Goal: Information Seeking & Learning: Learn about a topic

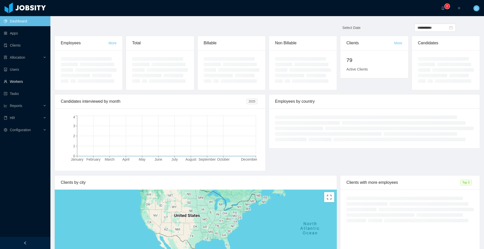
click at [20, 79] on link "Workers" at bounding box center [25, 82] width 43 height 10
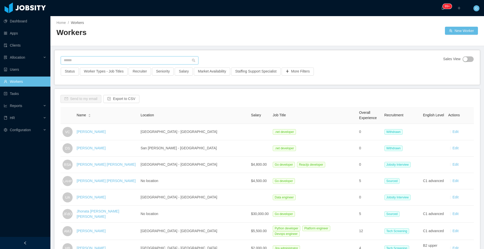
click at [97, 61] on input "text" at bounding box center [130, 60] width 138 height 8
paste input "**********"
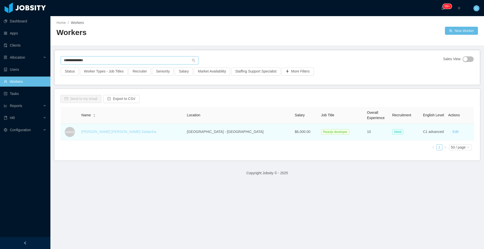
type input "**********"
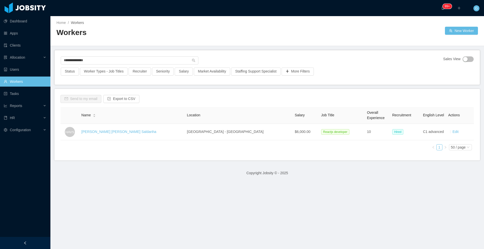
click at [113, 132] on link "Heitor Augusto Vieira Saldanha" at bounding box center [118, 132] width 75 height 4
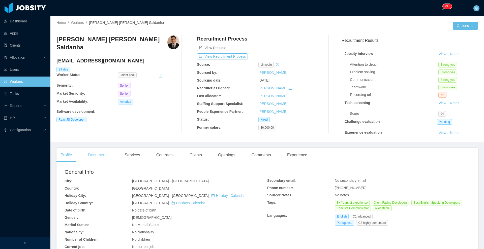
click at [101, 157] on div "Documents" at bounding box center [98, 155] width 28 height 14
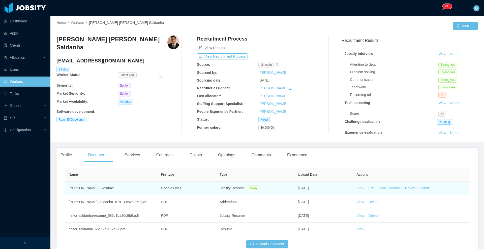
click at [356, 189] on link "View" at bounding box center [360, 188] width 8 height 4
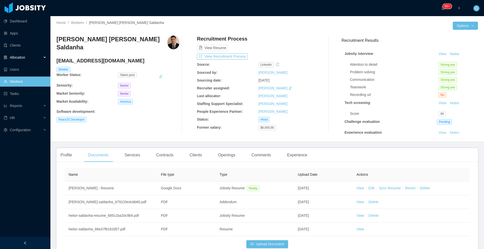
click at [23, 57] on span "Allocation" at bounding box center [17, 57] width 15 height 4
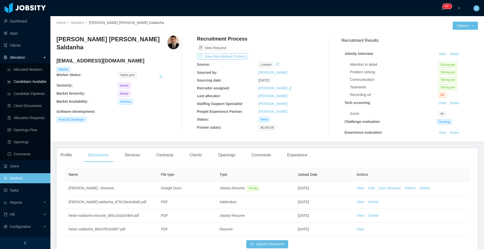
click at [33, 83] on link "Candidates Available" at bounding box center [27, 82] width 39 height 10
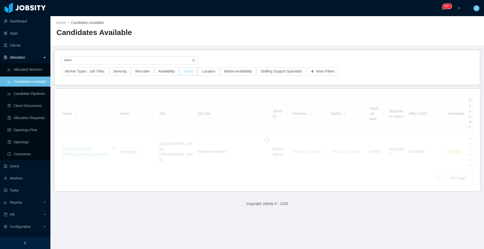
click at [188, 71] on button "Salary" at bounding box center [188, 72] width 18 height 8
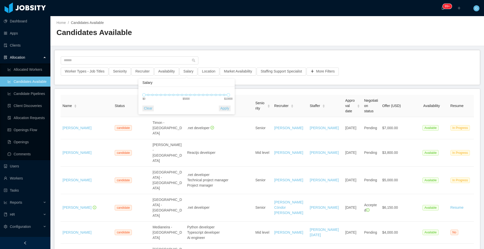
drag, startPoint x: 226, startPoint y: 94, endPoint x: 187, endPoint y: 94, distance: 39.1
click at [195, 95] on div "0 10000" at bounding box center [186, 94] width 84 height 1
click at [190, 95] on div "0 5500" at bounding box center [196, 94] width 84 height 1
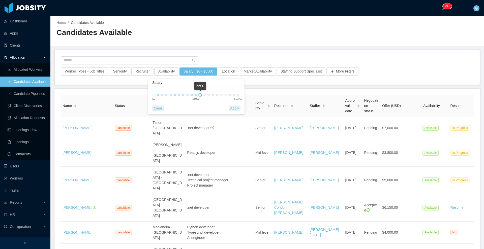
click at [220, 55] on div "Worker Types - Job Titles Seniority Recruiter Availability Salary · $0 - $5500 …" at bounding box center [267, 67] width 425 height 34
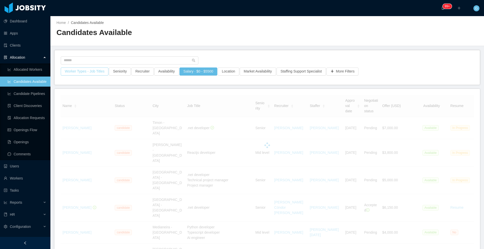
click at [85, 75] on button "Worker Types - Job Titles" at bounding box center [85, 72] width 48 height 8
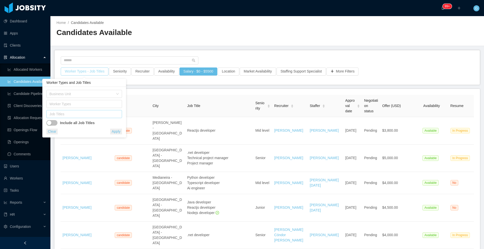
click at [75, 116] on div "Job Titles" at bounding box center [82, 114] width 67 height 5
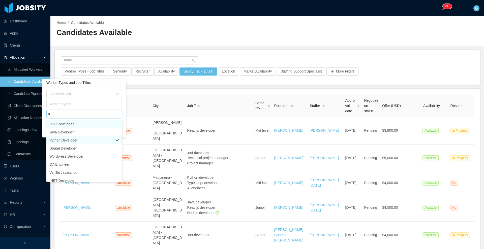
type input "***"
click at [54, 127] on li "ReactJS Developer" at bounding box center [84, 124] width 76 height 8
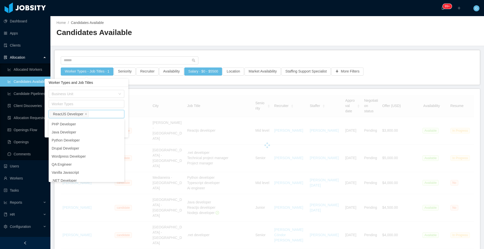
click at [95, 114] on div "Job Titles ReactJS Developer" at bounding box center [85, 114] width 71 height 8
type input "****"
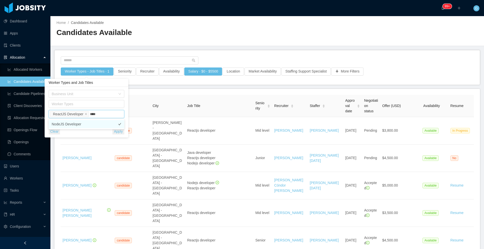
click at [69, 123] on li "NodeJS Developer" at bounding box center [87, 124] width 76 height 8
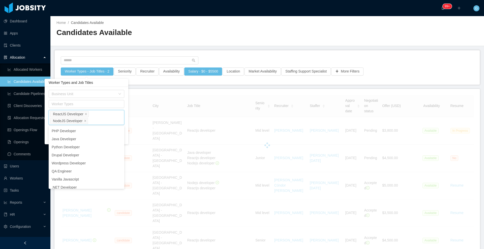
click at [127, 124] on div "Business Unit Worker Types Job Titles ReactJS Developer NodeJS Developer Includ…" at bounding box center [87, 115] width 84 height 57
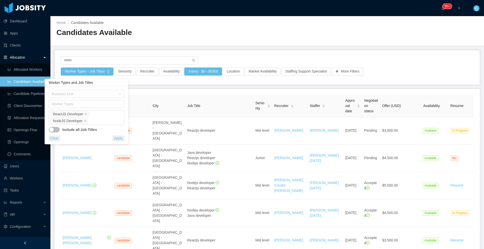
click at [55, 139] on button "Clear" at bounding box center [54, 139] width 11 height 6
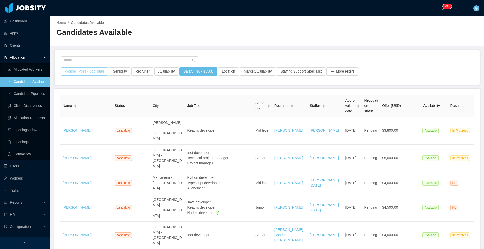
click at [89, 74] on button "Worker Types - Job Titles" at bounding box center [85, 72] width 48 height 8
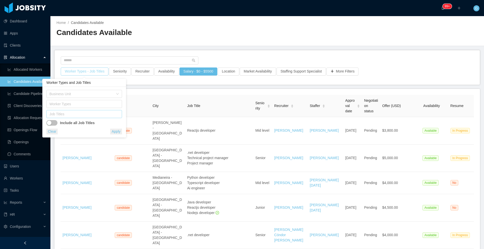
click at [64, 116] on div "Job Titles" at bounding box center [82, 114] width 67 height 5
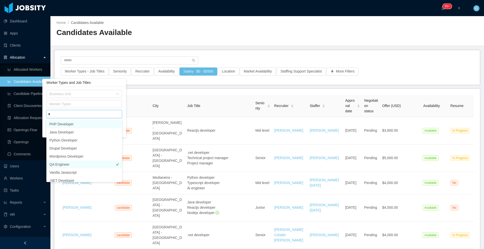
type input "**"
click at [66, 130] on li "ReactJS Developer" at bounding box center [84, 132] width 76 height 8
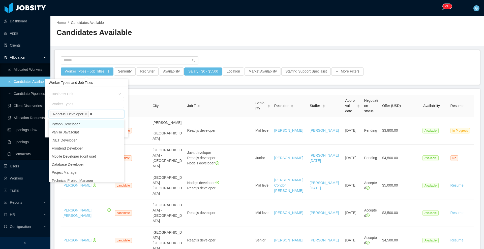
type input "**"
click at [82, 151] on li "Typescript Developer" at bounding box center [87, 148] width 76 height 8
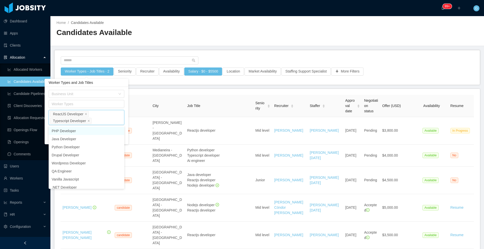
click at [124, 103] on div "Business Unit Worker Types Job Titles ReactJS Developer Typescript Developer In…" at bounding box center [87, 115] width 84 height 57
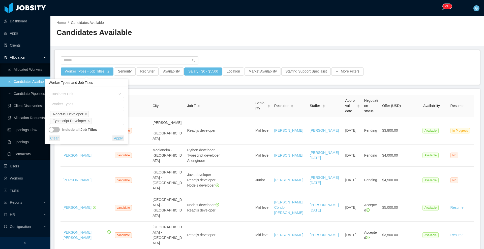
click at [81, 130] on strong "Include all Job Titles" at bounding box center [79, 129] width 35 height 5
click at [49, 130] on button "button" at bounding box center [54, 130] width 11 height 6
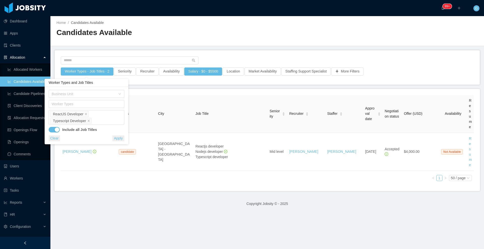
click at [119, 136] on button "Apply" at bounding box center [118, 139] width 12 height 6
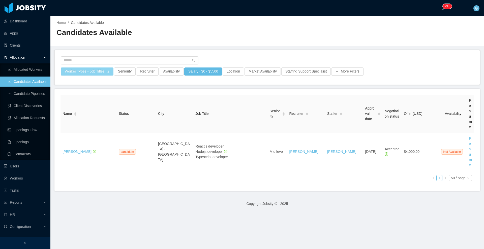
click at [100, 75] on button "Worker Types - Job Titles · 2" at bounding box center [87, 72] width 53 height 8
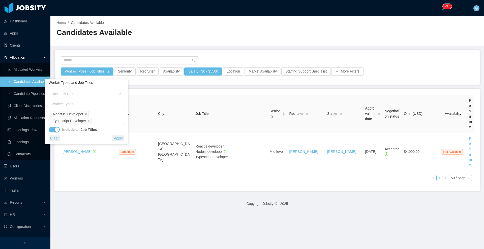
click at [108, 122] on div "Job Titles ReactJS Developer Typescript Developer" at bounding box center [87, 117] width 76 height 15
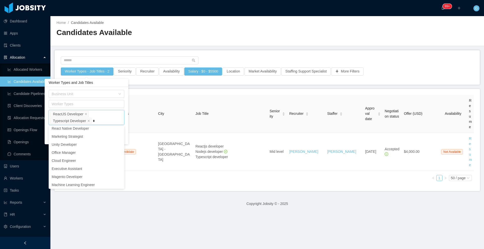
scroll to position [1, 0]
type input "**"
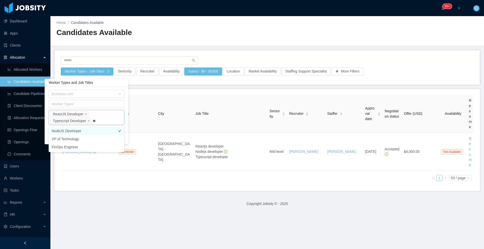
click at [81, 130] on li "NodeJS Developer" at bounding box center [87, 131] width 76 height 8
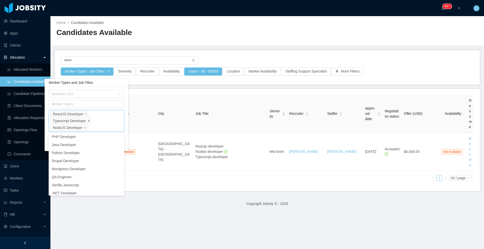
click at [89, 121] on icon "icon: close" at bounding box center [88, 121] width 3 height 3
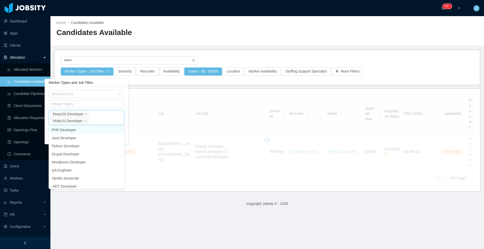
click at [126, 117] on div "Business Unit Worker Types Job Titles ReactJS Developer NodeJS Developer Includ…" at bounding box center [87, 115] width 84 height 57
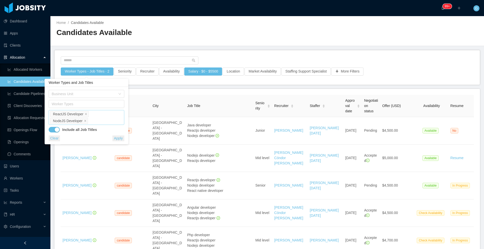
click at [118, 139] on button "Apply" at bounding box center [118, 139] width 12 height 6
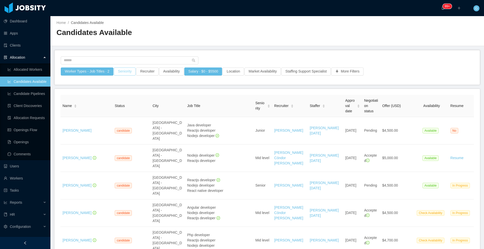
click at [132, 72] on button "Seniority" at bounding box center [125, 72] width 22 height 8
click at [101, 93] on div "Seniorities" at bounding box center [122, 93] width 67 height 5
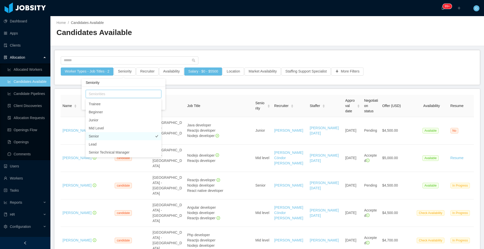
click at [97, 133] on li "Senior" at bounding box center [124, 136] width 76 height 8
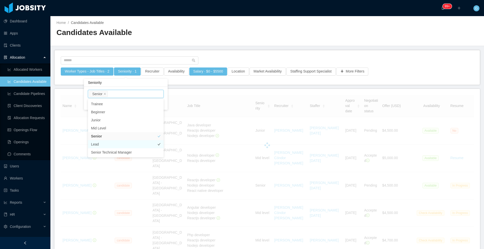
click at [100, 144] on li "Lead" at bounding box center [126, 144] width 76 height 8
click at [115, 155] on li "Senior Technical Manager" at bounding box center [126, 152] width 76 height 8
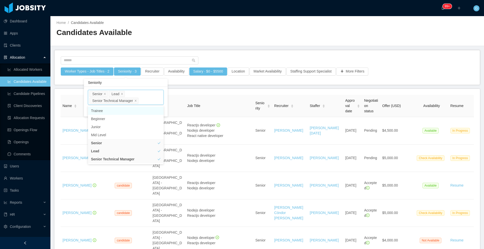
click at [163, 92] on div "Seniorities Senior Lead Senior Technical Manager" at bounding box center [126, 97] width 76 height 15
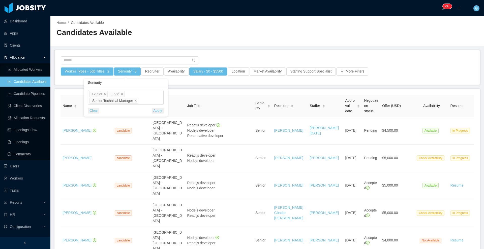
click at [164, 105] on div "Seniorities Senior Lead Senior Technical Manager Clear Apply" at bounding box center [126, 102] width 84 height 30
click at [160, 110] on button "Apply" at bounding box center [158, 111] width 12 height 6
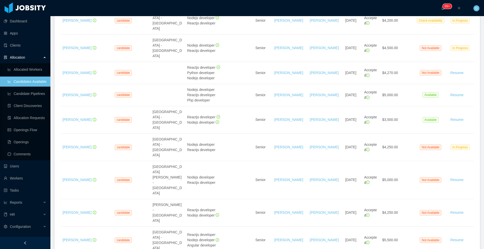
scroll to position [629, 0]
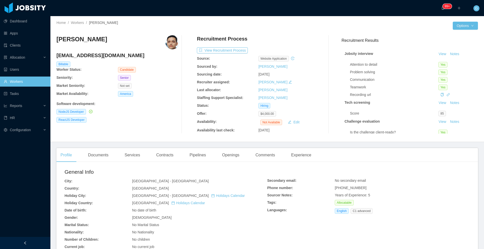
click at [245, 157] on div "Profile Documents Services Contracts Pipelines Openings Comments Experience" at bounding box center [185, 155] width 259 height 14
drag, startPoint x: 229, startPoint y: 152, endPoint x: 229, endPoint y: 146, distance: 6.3
click at [229, 152] on div "Openings" at bounding box center [230, 155] width 25 height 14
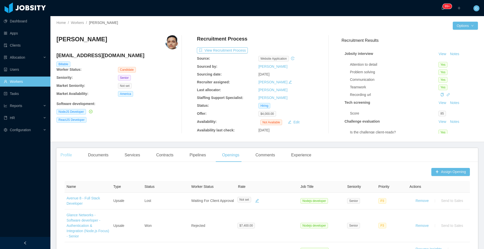
click at [69, 156] on div "Profile" at bounding box center [65, 155] width 19 height 14
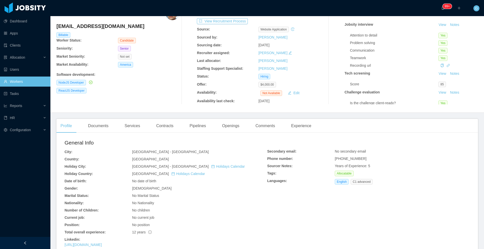
scroll to position [63, 0]
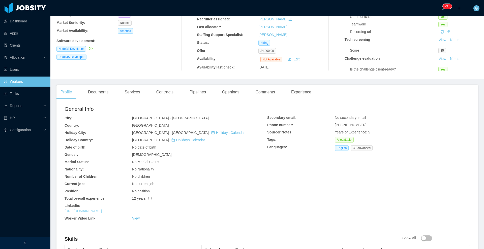
click at [94, 213] on link "https://www.linkedin.com/in/josedanielcastro" at bounding box center [83, 211] width 37 height 4
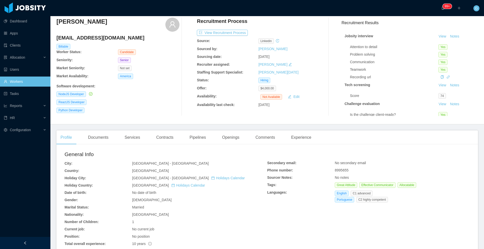
scroll to position [31, 0]
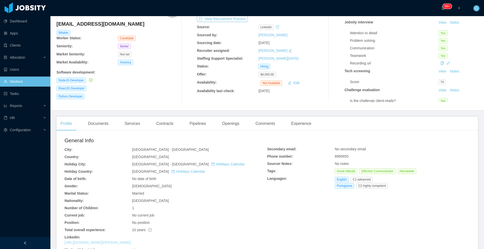
click at [106, 242] on link "https://www.linkedin.com/in/vitor-de-oliveira" at bounding box center [98, 243] width 66 height 4
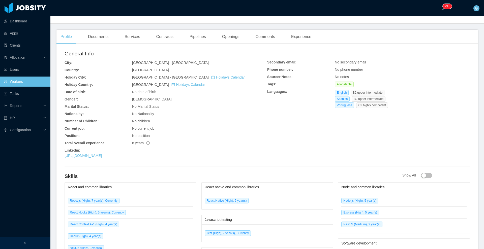
scroll to position [126, 0]
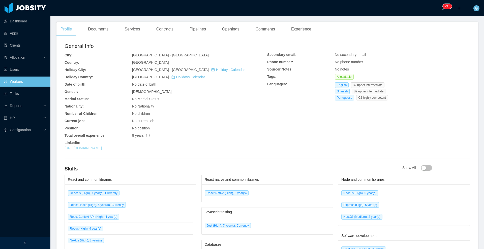
click at [97, 149] on link "https://www.linkedin.com/in/tmassuia" at bounding box center [83, 148] width 37 height 4
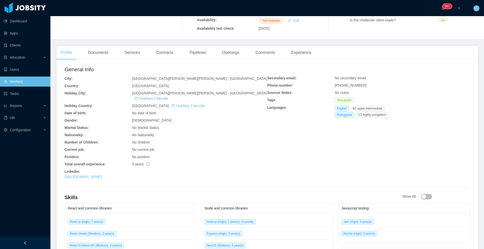
scroll to position [126, 0]
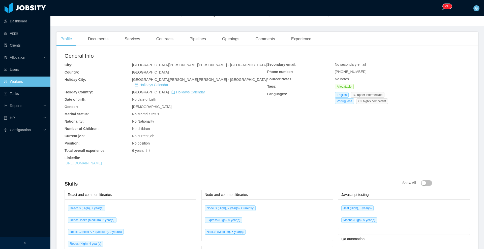
click at [96, 161] on link "https://www.linkedin.com/in/leomfelicissimo" at bounding box center [83, 163] width 37 height 4
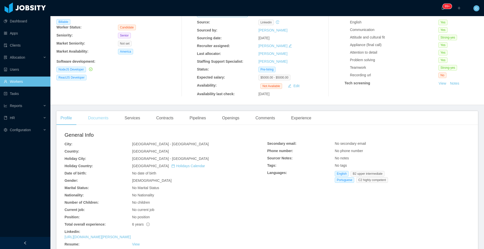
scroll to position [94, 0]
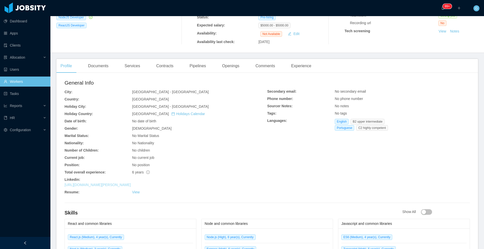
click at [106, 185] on link "https://www.linkedin.com/in/jonathan-rodrigues-cardoso" at bounding box center [98, 185] width 66 height 4
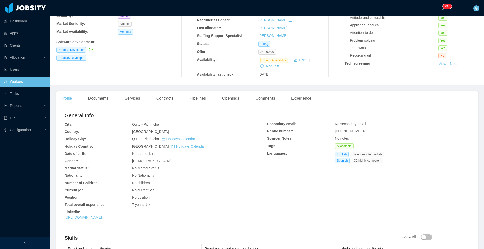
scroll to position [63, 0]
click at [102, 217] on link "[URL][DOMAIN_NAME]" at bounding box center [83, 216] width 37 height 4
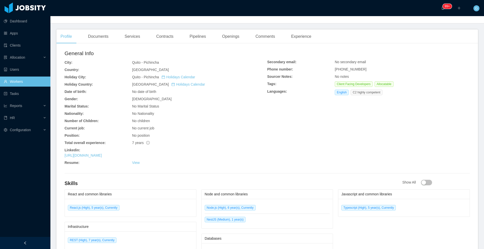
scroll to position [126, 0]
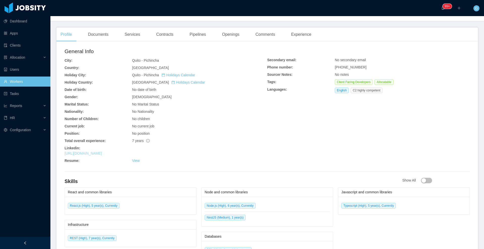
click at [102, 154] on link "https://www.linkedin.com/in/azolotdev" at bounding box center [83, 153] width 37 height 4
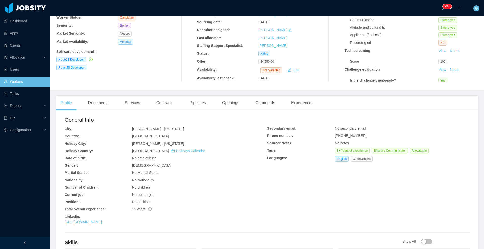
scroll to position [94, 0]
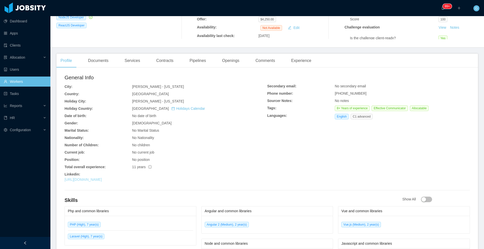
click at [102, 180] on link "https://www.linkedin.com/in/jgb-dev" at bounding box center [83, 180] width 37 height 4
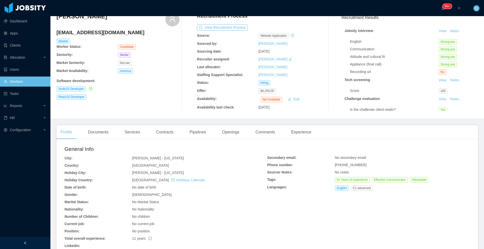
scroll to position [0, 0]
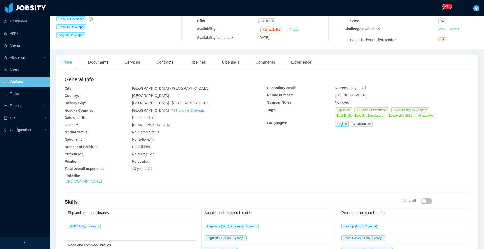
scroll to position [157, 0]
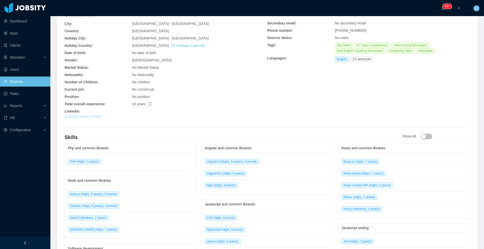
click at [102, 117] on link "[URL][DOMAIN_NAME]" at bounding box center [83, 117] width 37 height 4
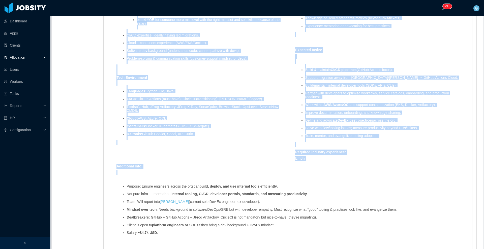
scroll to position [567, 0]
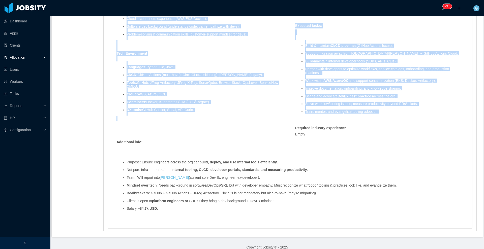
drag, startPoint x: 115, startPoint y: 49, endPoint x: 308, endPoint y: 117, distance: 205.2
copy div "Loremipsu dolors : Amet-Conse (Adipi eli SE) DoeIus + TemPor Incidid + UTlab Et…"
